Goal: Complete application form: Complete application form

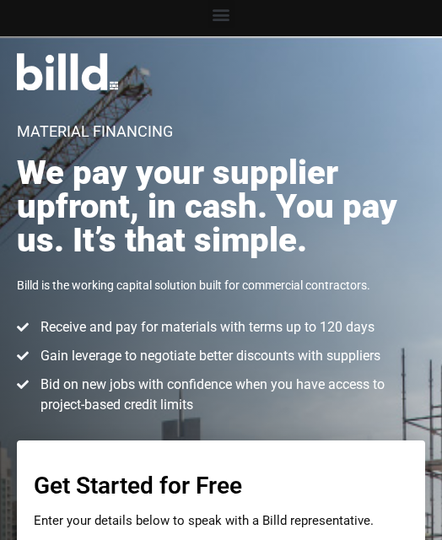
select select "Commercial"
select select "Less than $1M"
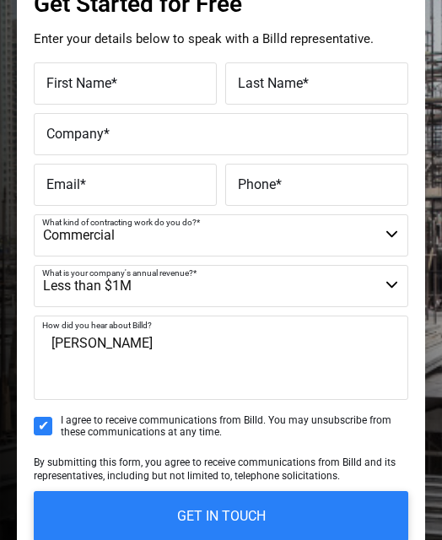
type textarea "[PERSON_NAME]"
click at [138, 173] on div "Email *" at bounding box center [127, 185] width 187 height 42
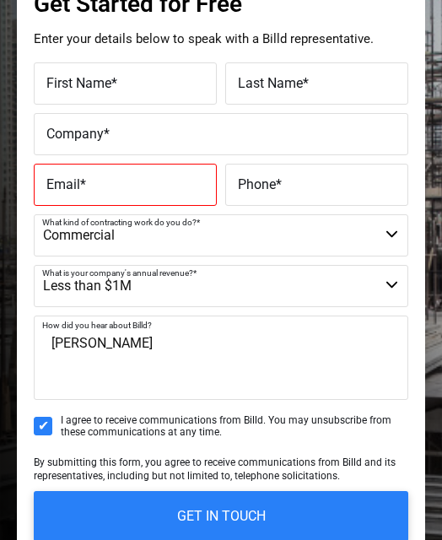
click at [138, 139] on label "Company *" at bounding box center [220, 134] width 349 height 20
click at [138, 139] on input "Company *" at bounding box center [221, 134] width 374 height 42
click at [83, 134] on input "n" at bounding box center [221, 134] width 374 height 42
type input "n/a"
click at [117, 84] on span "*" at bounding box center [114, 83] width 6 height 16
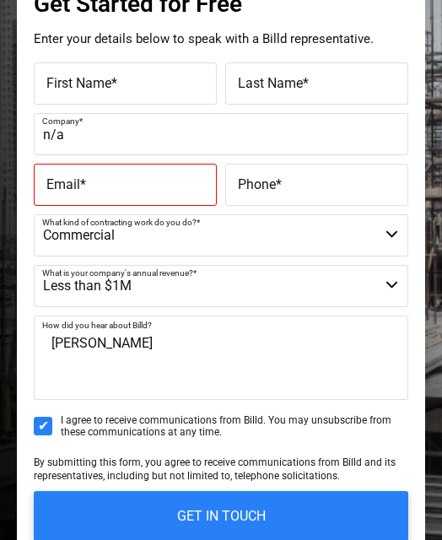
click at [117, 84] on input "First Name *" at bounding box center [125, 83] width 183 height 42
type input "[PERSON_NAME]"
click at [266, 84] on span "Last Name" at bounding box center [270, 83] width 65 height 16
click at [266, 84] on input "Last Name *" at bounding box center [316, 83] width 183 height 42
type input "[PERSON_NAME]"
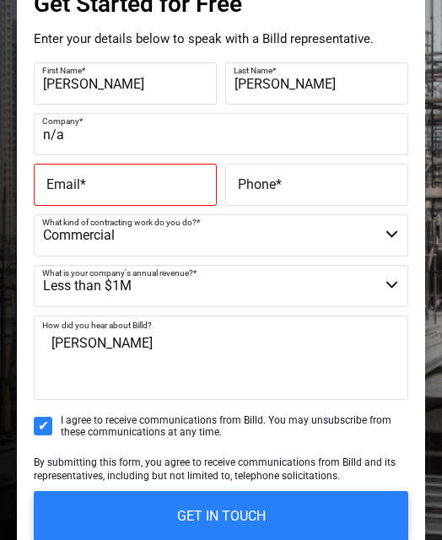
click at [191, 183] on label "Email *" at bounding box center [125, 185] width 158 height 20
click at [191, 183] on input "Email *" at bounding box center [125, 185] width 183 height 42
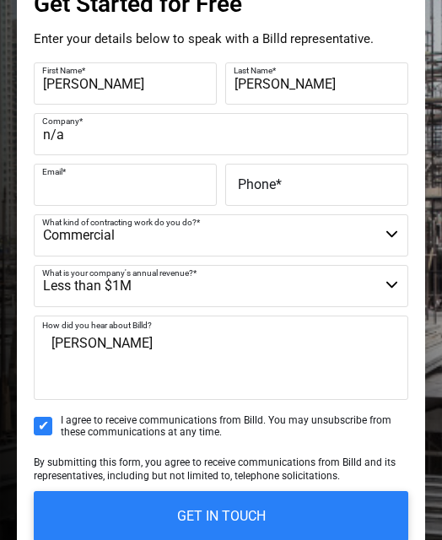
type input "r"
type input "[EMAIL_ADDRESS][DOMAIN_NAME]"
click at [347, 188] on label "Phone *" at bounding box center [317, 185] width 158 height 20
click at [347, 188] on input "Phone *" at bounding box center [316, 185] width 183 height 42
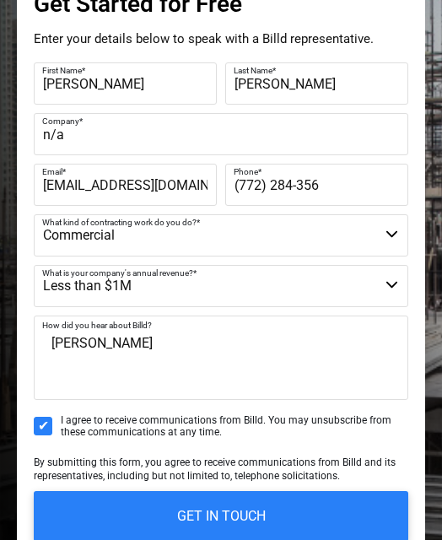
type input "[PHONE_NUMBER]"
